Goal: Navigation & Orientation: Find specific page/section

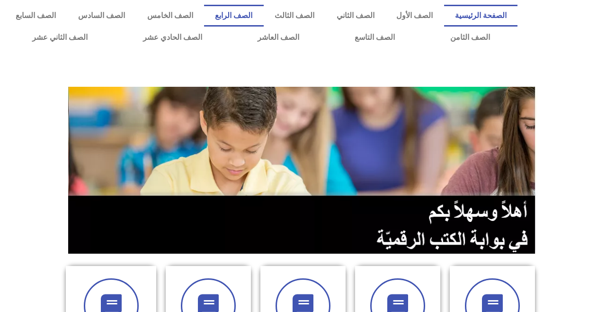
click at [259, 26] on link "الصف الرابع" at bounding box center [234, 16] width 60 height 22
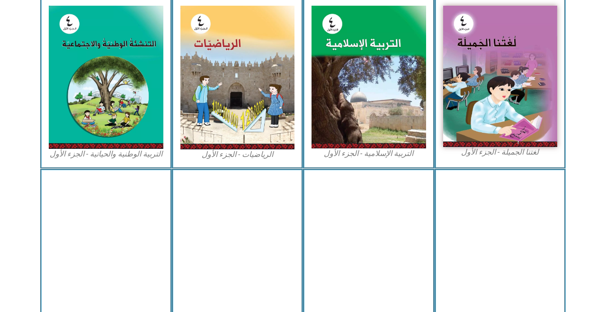
scroll to position [305, 0]
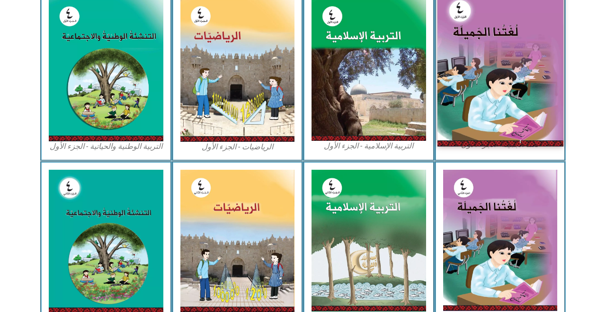
click at [497, 106] on img at bounding box center [500, 68] width 126 height 155
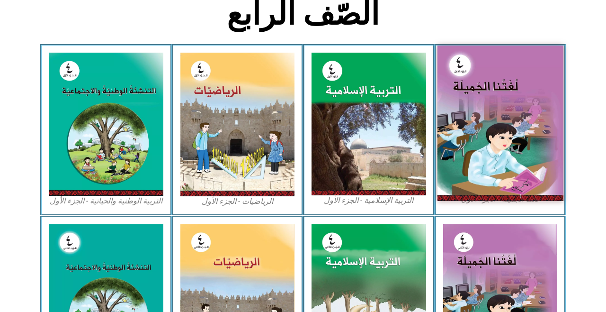
scroll to position [256, 0]
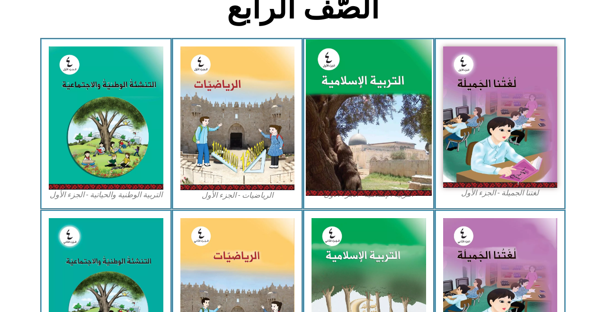
click at [368, 129] on img at bounding box center [369, 117] width 126 height 157
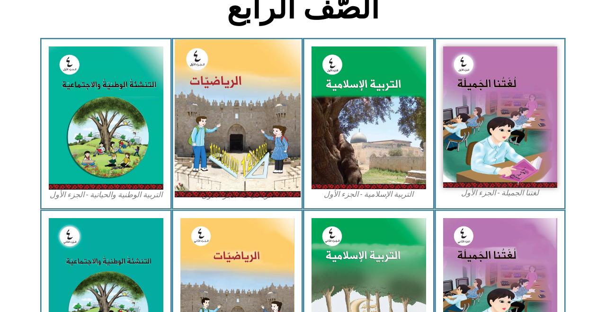
click at [251, 125] on img at bounding box center [237, 118] width 126 height 158
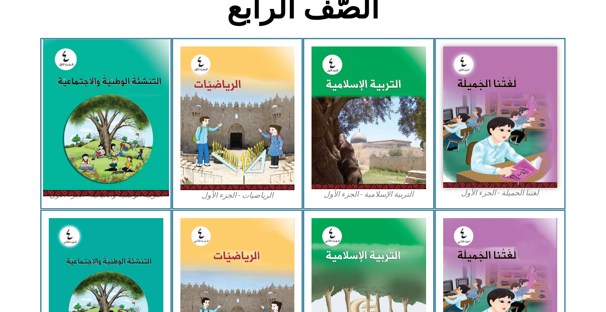
click at [110, 134] on img at bounding box center [106, 117] width 126 height 157
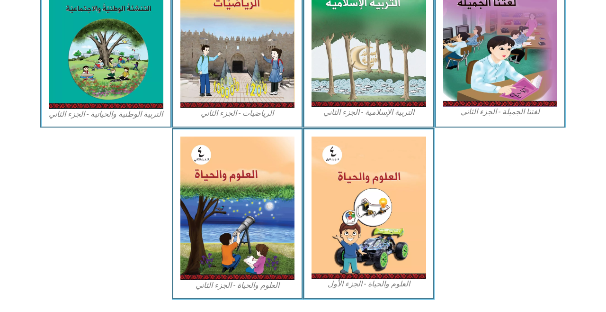
scroll to position [538, 0]
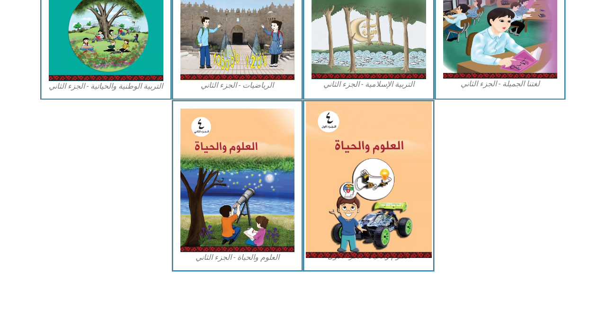
click at [376, 168] on img at bounding box center [369, 179] width 126 height 156
click at [376, 176] on img at bounding box center [369, 179] width 126 height 156
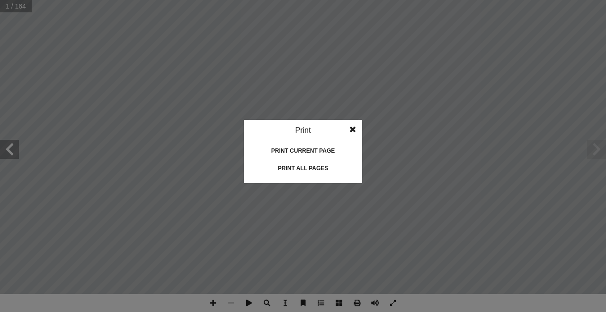
click at [281, 171] on div "Print all pages" at bounding box center [303, 168] width 95 height 15
click at [303, 168] on div "Print all pages" at bounding box center [303, 168] width 95 height 15
click at [306, 171] on div "Print all pages" at bounding box center [303, 168] width 95 height 15
click at [304, 171] on div "Print all pages" at bounding box center [303, 168] width 95 height 15
click at [476, 89] on idv "Print Print current page Print left page Print right page Print all pages" at bounding box center [303, 156] width 606 height 312
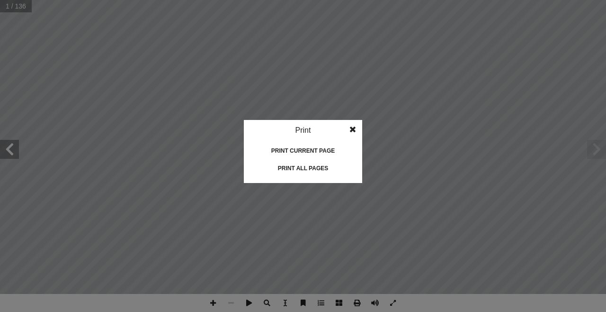
click at [315, 172] on div "Print all pages" at bounding box center [303, 168] width 95 height 15
